Goal: Transaction & Acquisition: Purchase product/service

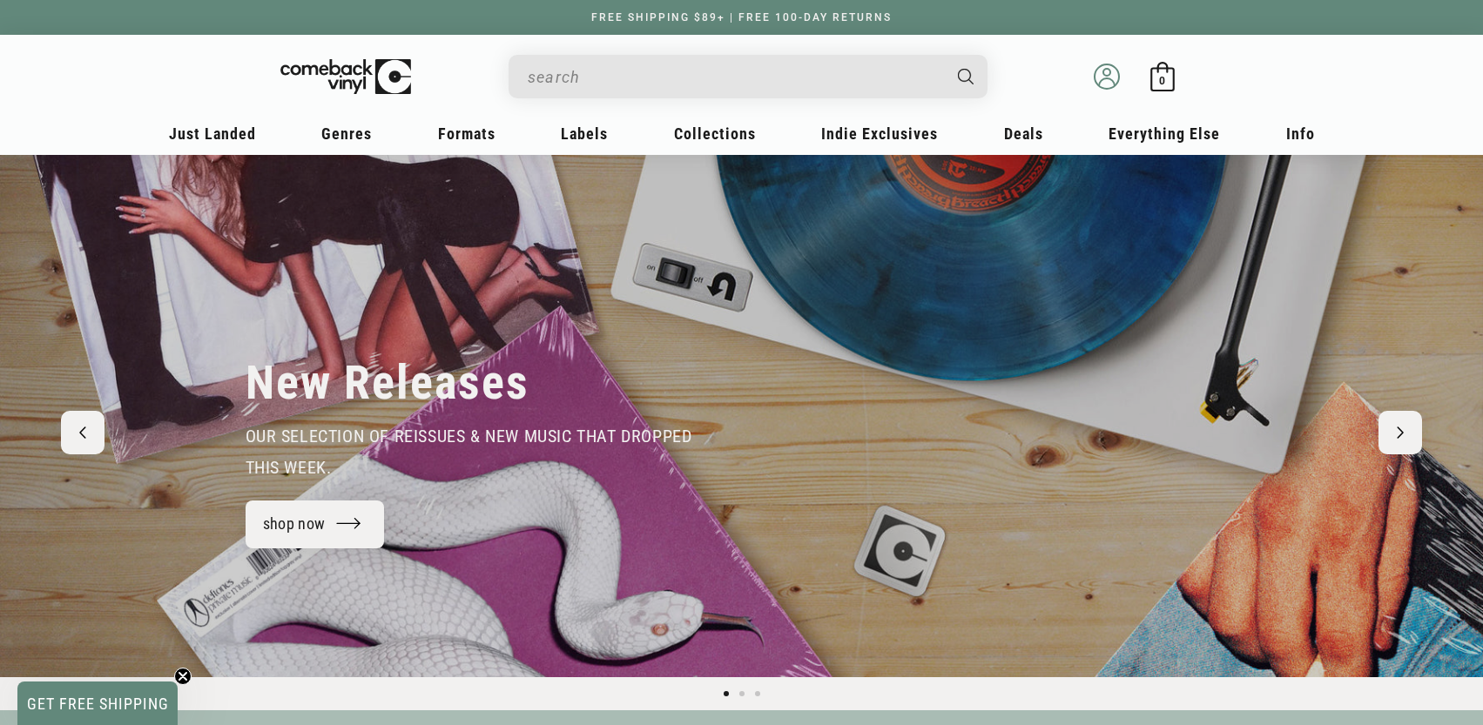
click at [1102, 76] on icon at bounding box center [1107, 77] width 26 height 26
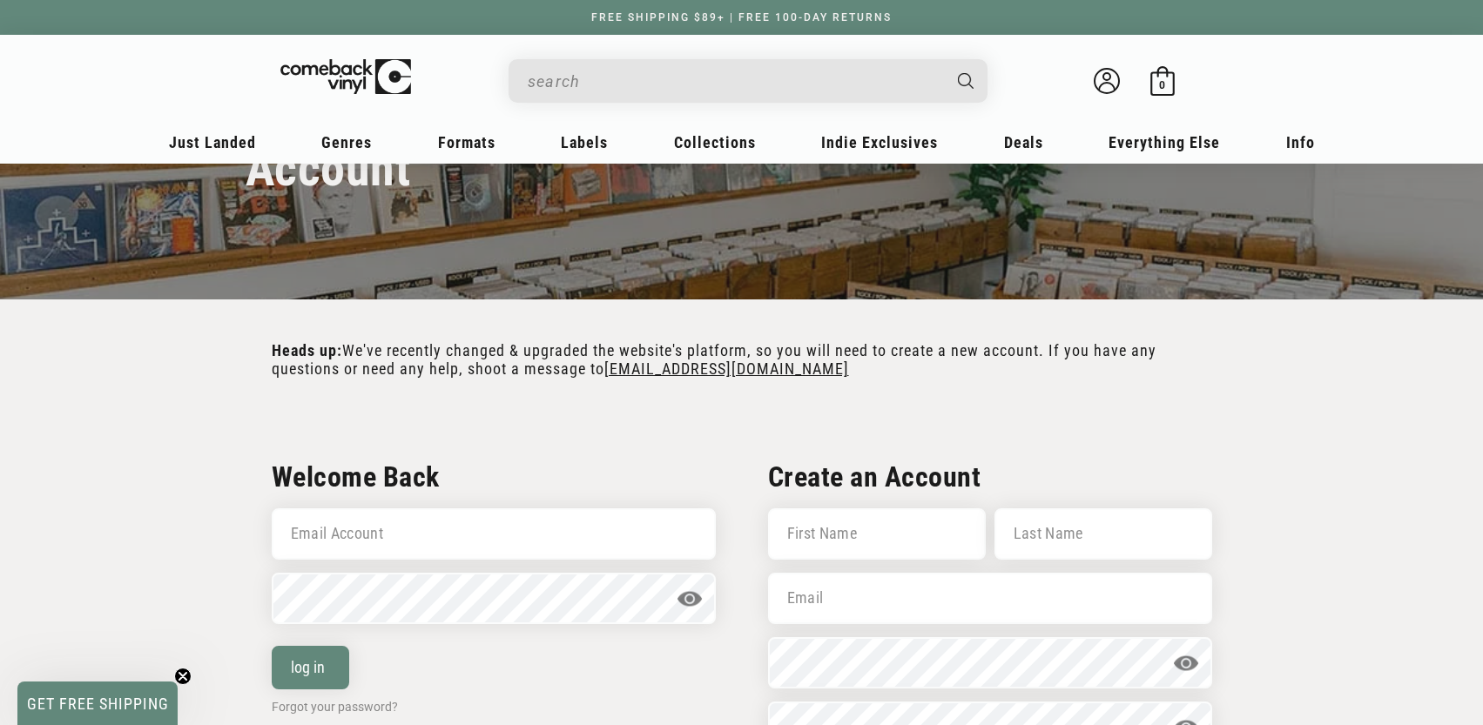
scroll to position [131, 0]
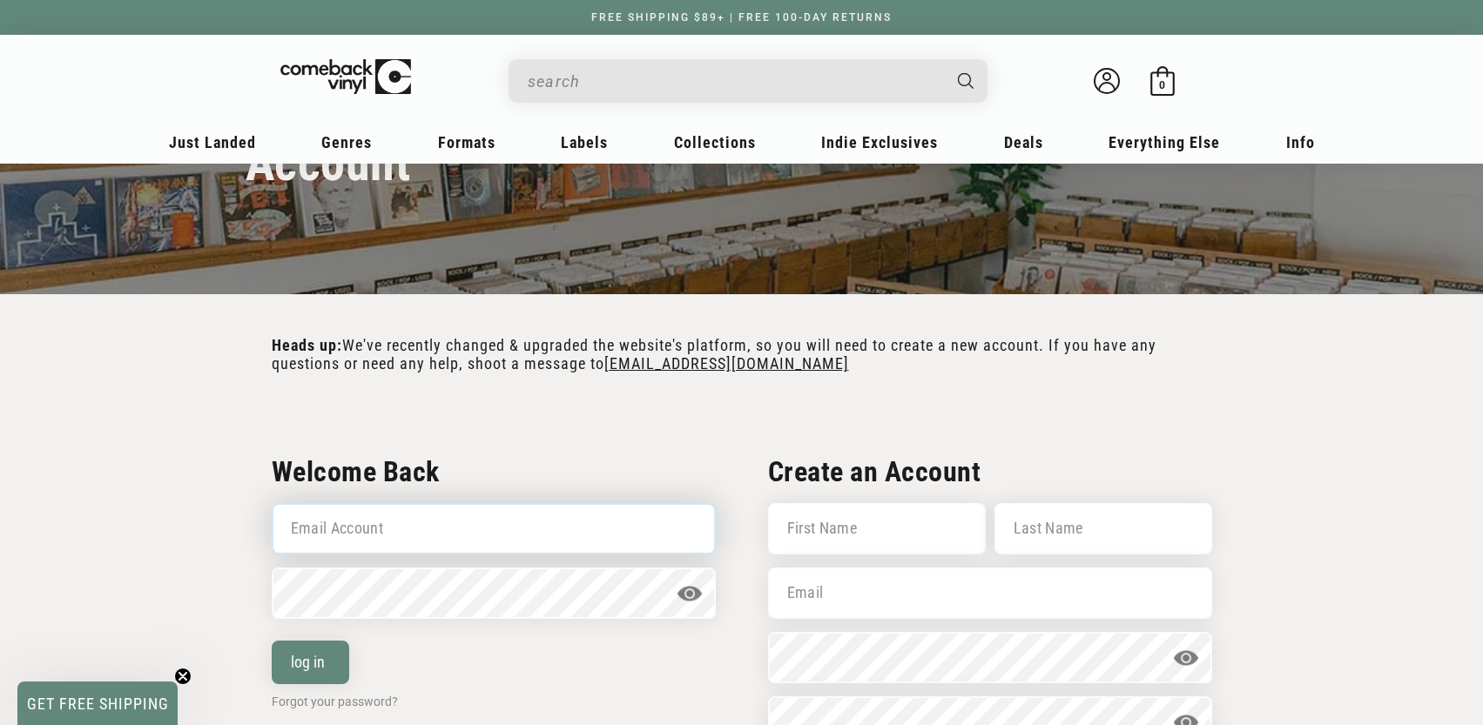
click at [468, 511] on input "Email Account" at bounding box center [494, 528] width 444 height 51
click at [446, 525] on input "Email Account" at bounding box center [494, 528] width 444 height 51
type input "matthew.oddy@gmail.com"
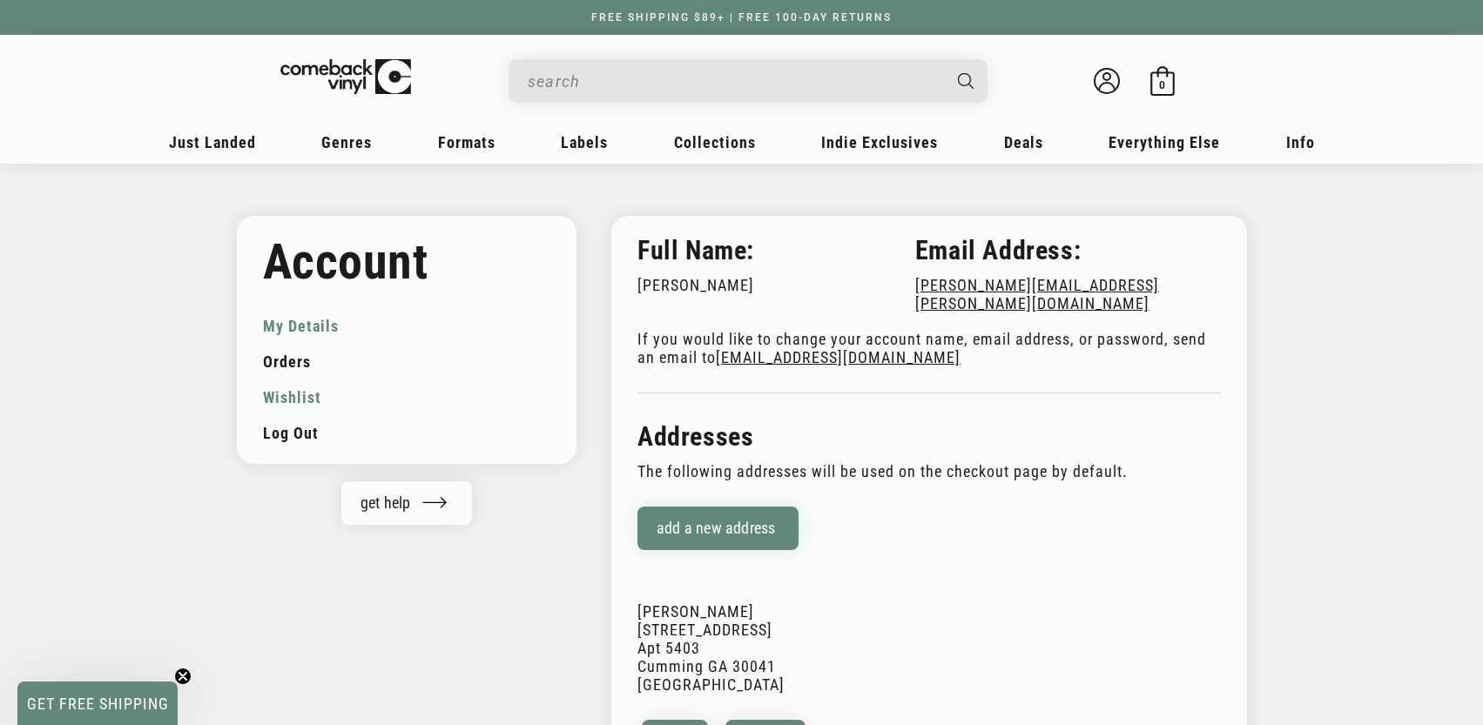
click at [291, 396] on link "Wishlist" at bounding box center [407, 398] width 288 height 36
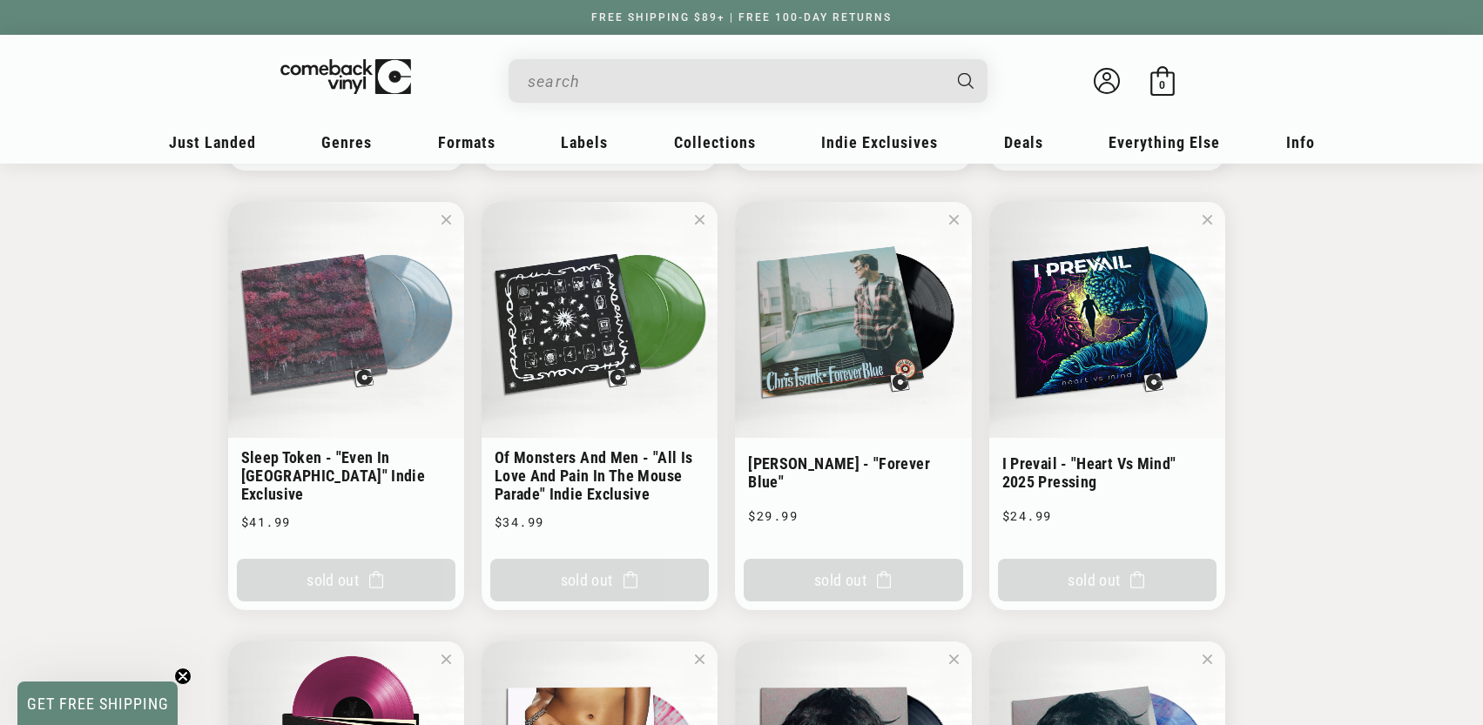
scroll to position [593, 0]
click at [1120, 308] on li "I Prevail - "Heart Vs Mind" 2025 Pressing I Prevail - "Heart Vs Mind" 2025 Pres…" at bounding box center [1107, 405] width 236 height 408
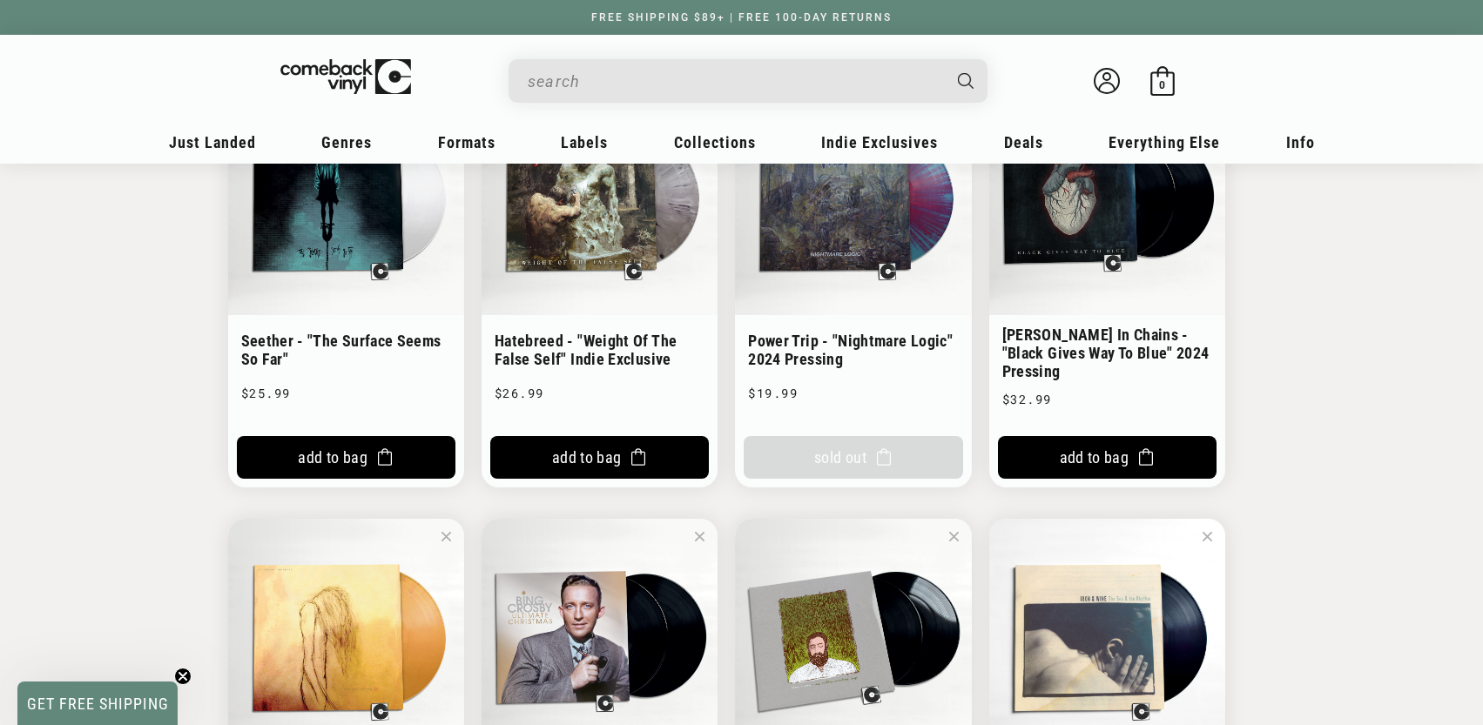
scroll to position [5912, 0]
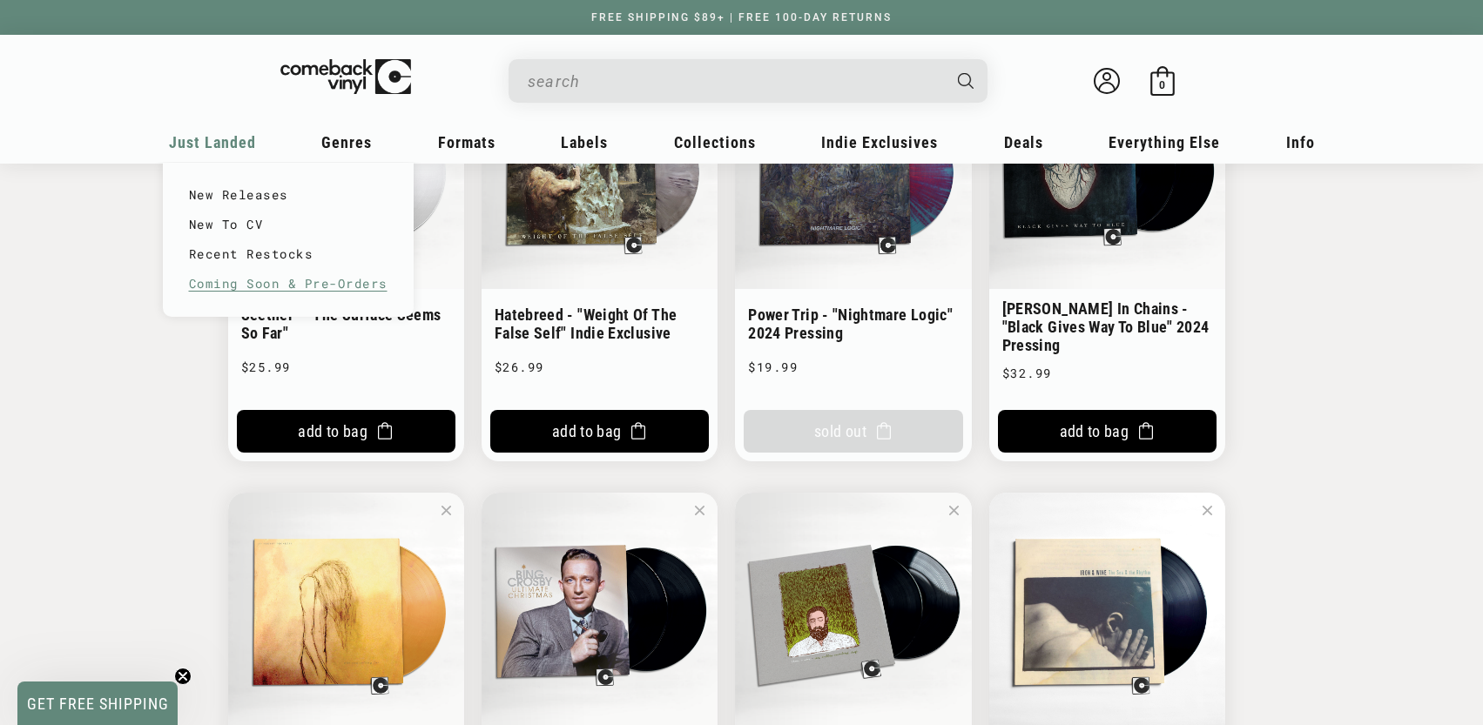
click at [225, 289] on link "Coming Soon & Pre-Orders" at bounding box center [288, 284] width 199 height 30
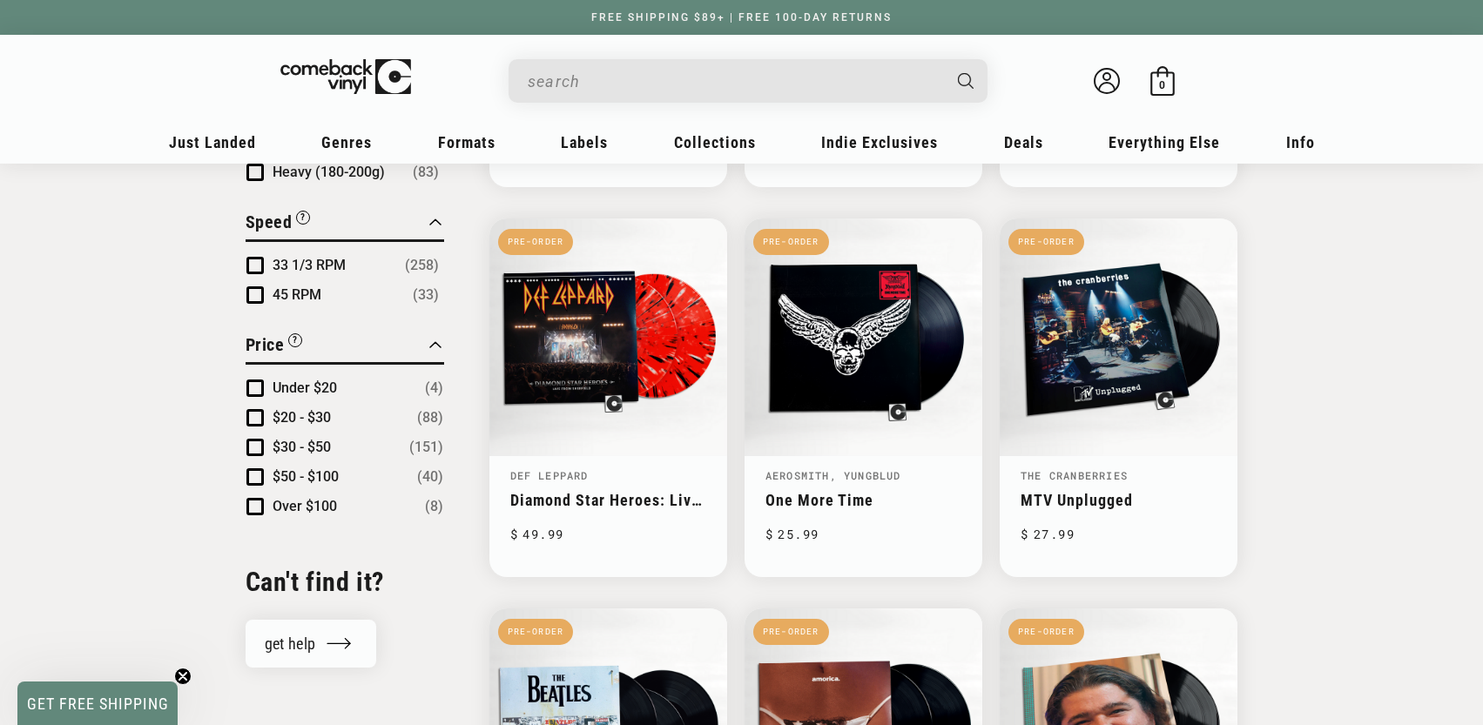
scroll to position [1437, 0]
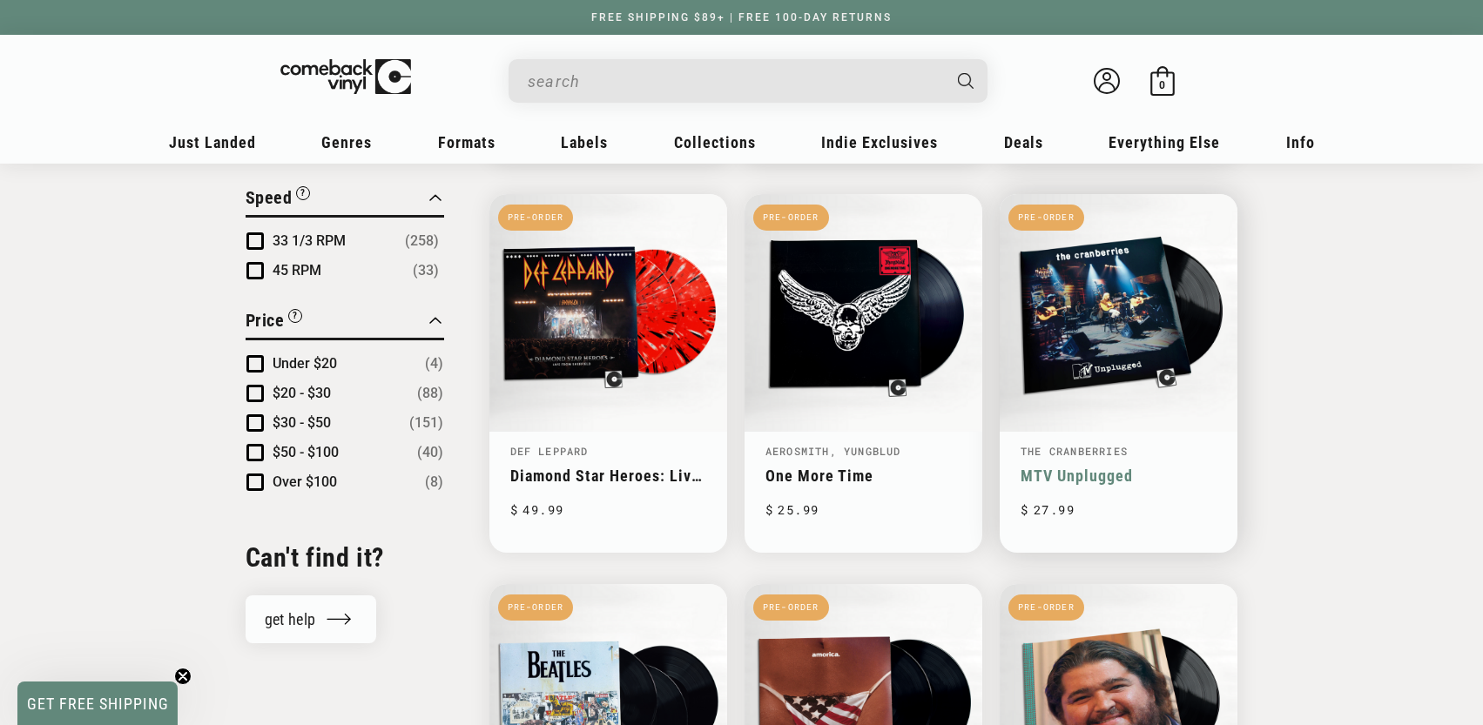
click at [1126, 467] on link "MTV Unplugged" at bounding box center [1119, 476] width 196 height 18
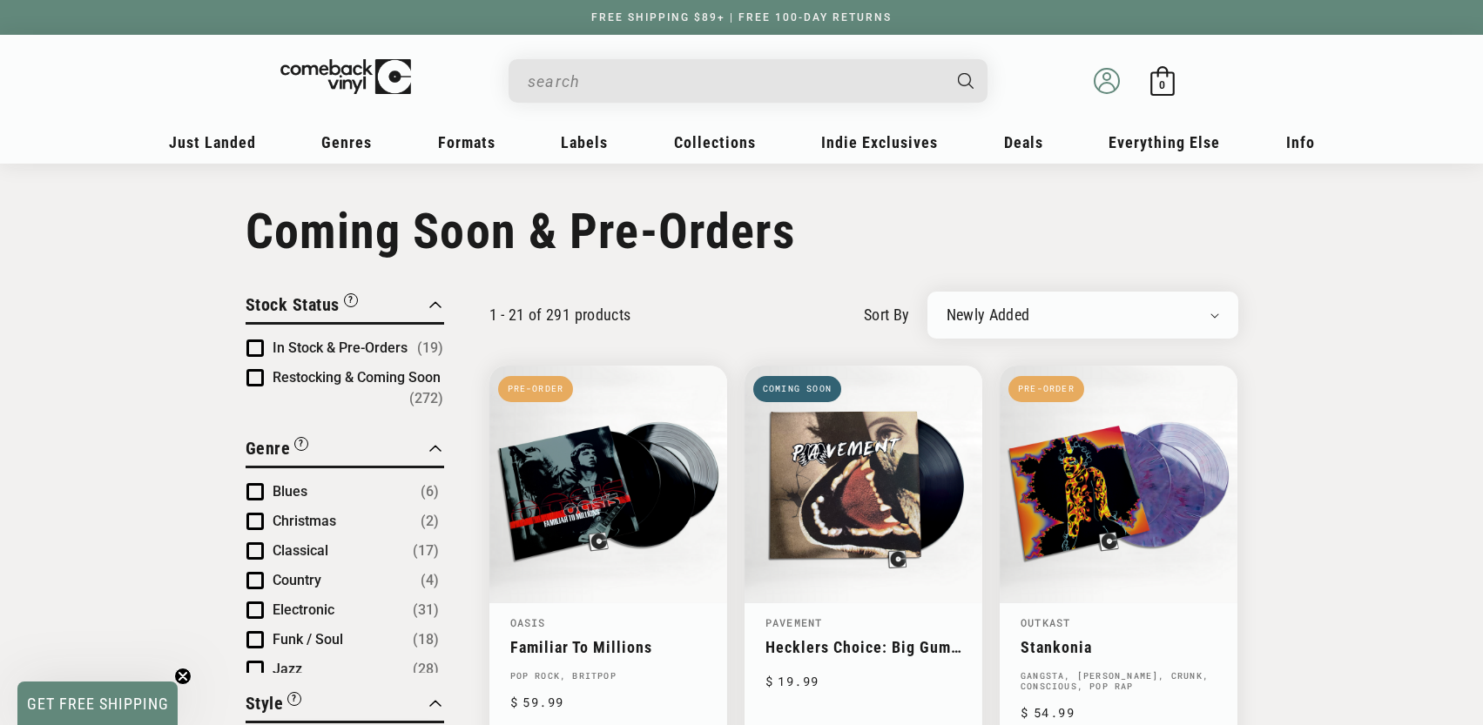
click at [1115, 83] on icon at bounding box center [1107, 81] width 26 height 26
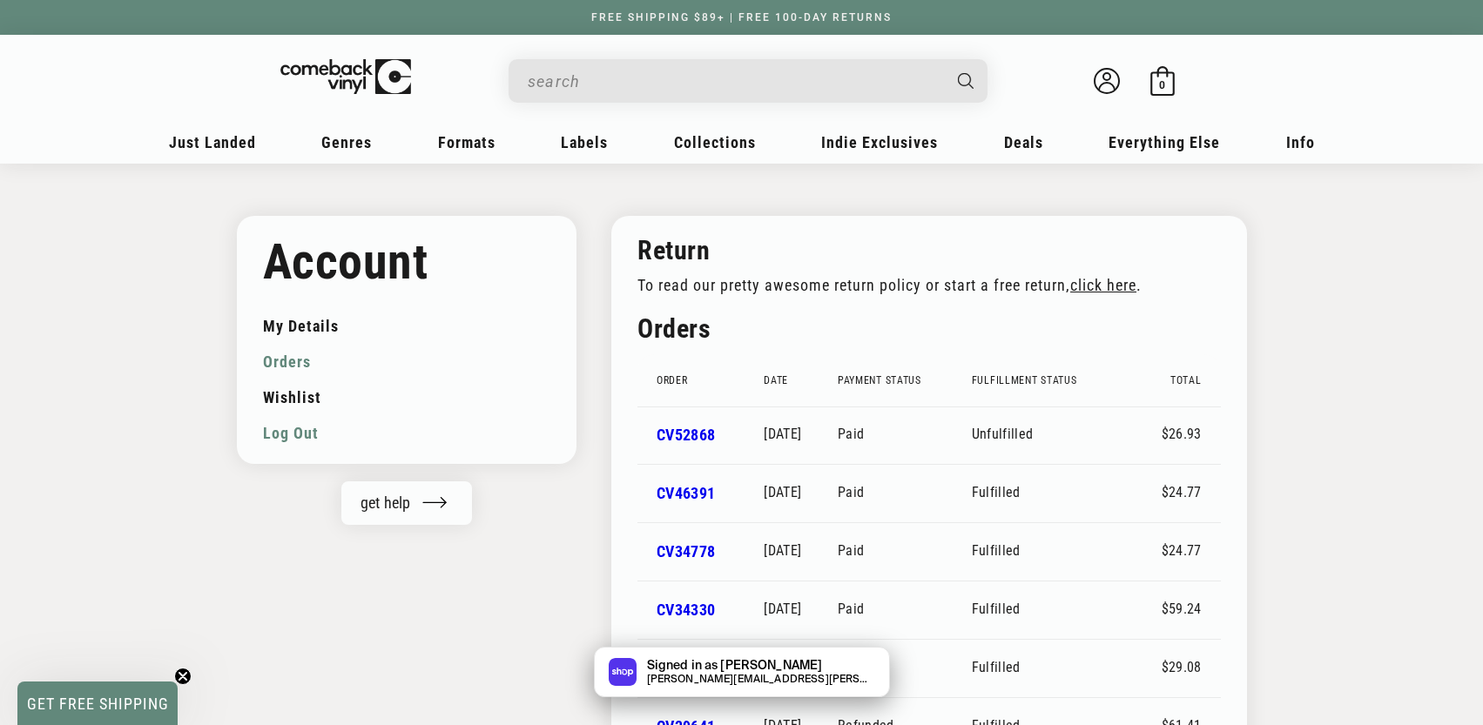
click at [304, 428] on link "Log out" at bounding box center [407, 433] width 288 height 36
